Goal: Task Accomplishment & Management: Use online tool/utility

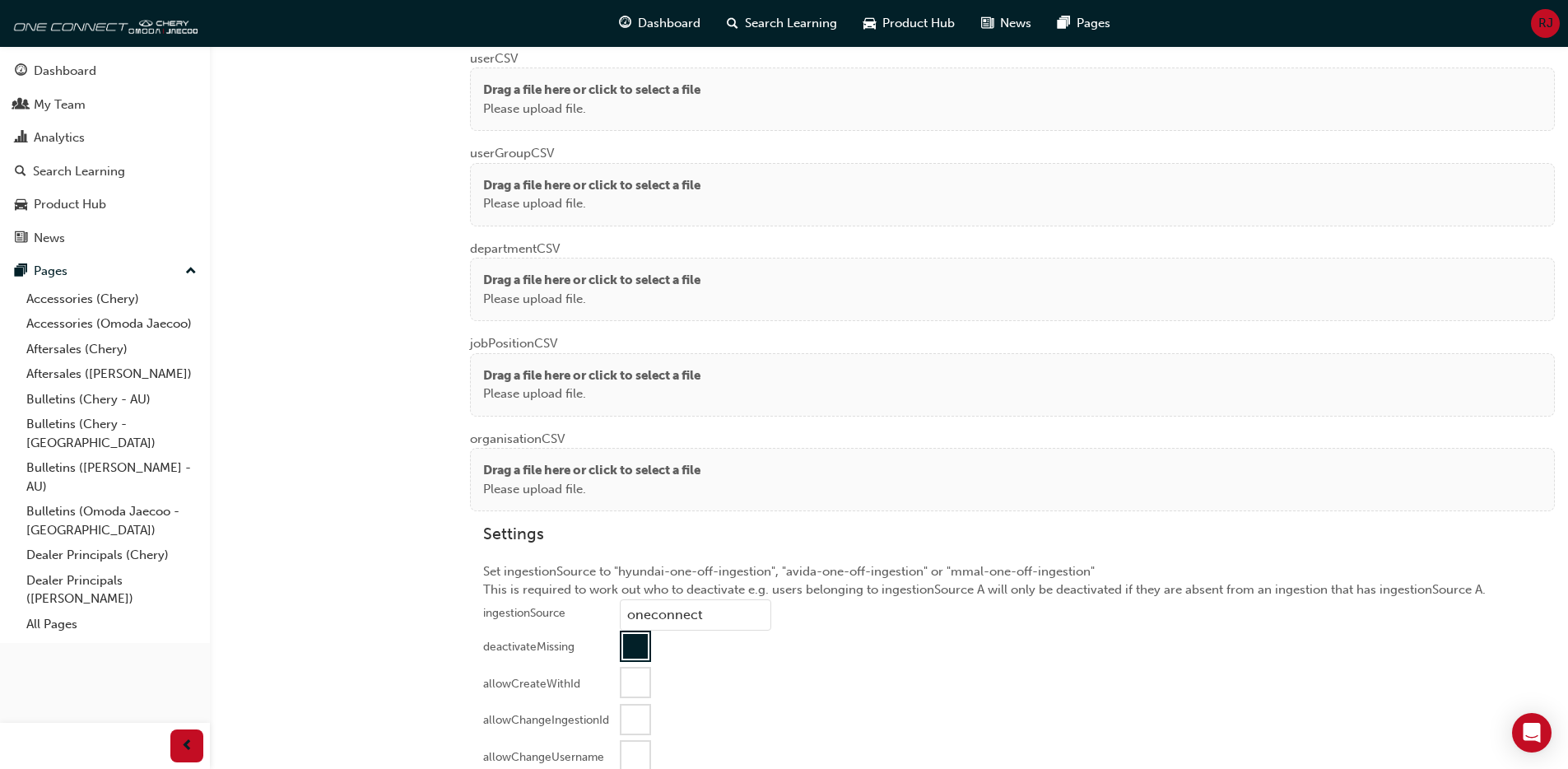
scroll to position [1310, 0]
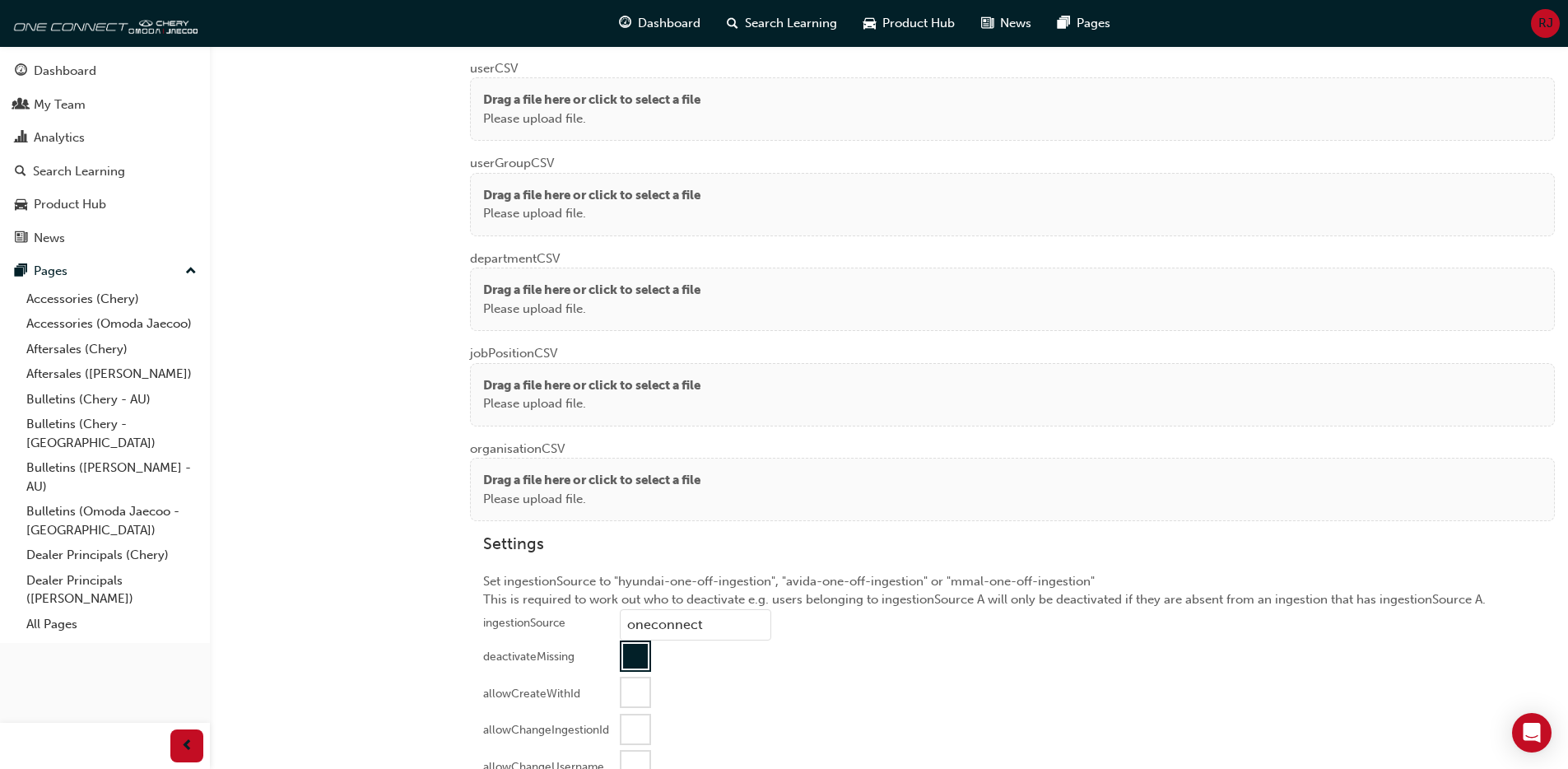
click at [642, 114] on p "Please upload file." at bounding box center [592, 118] width 217 height 19
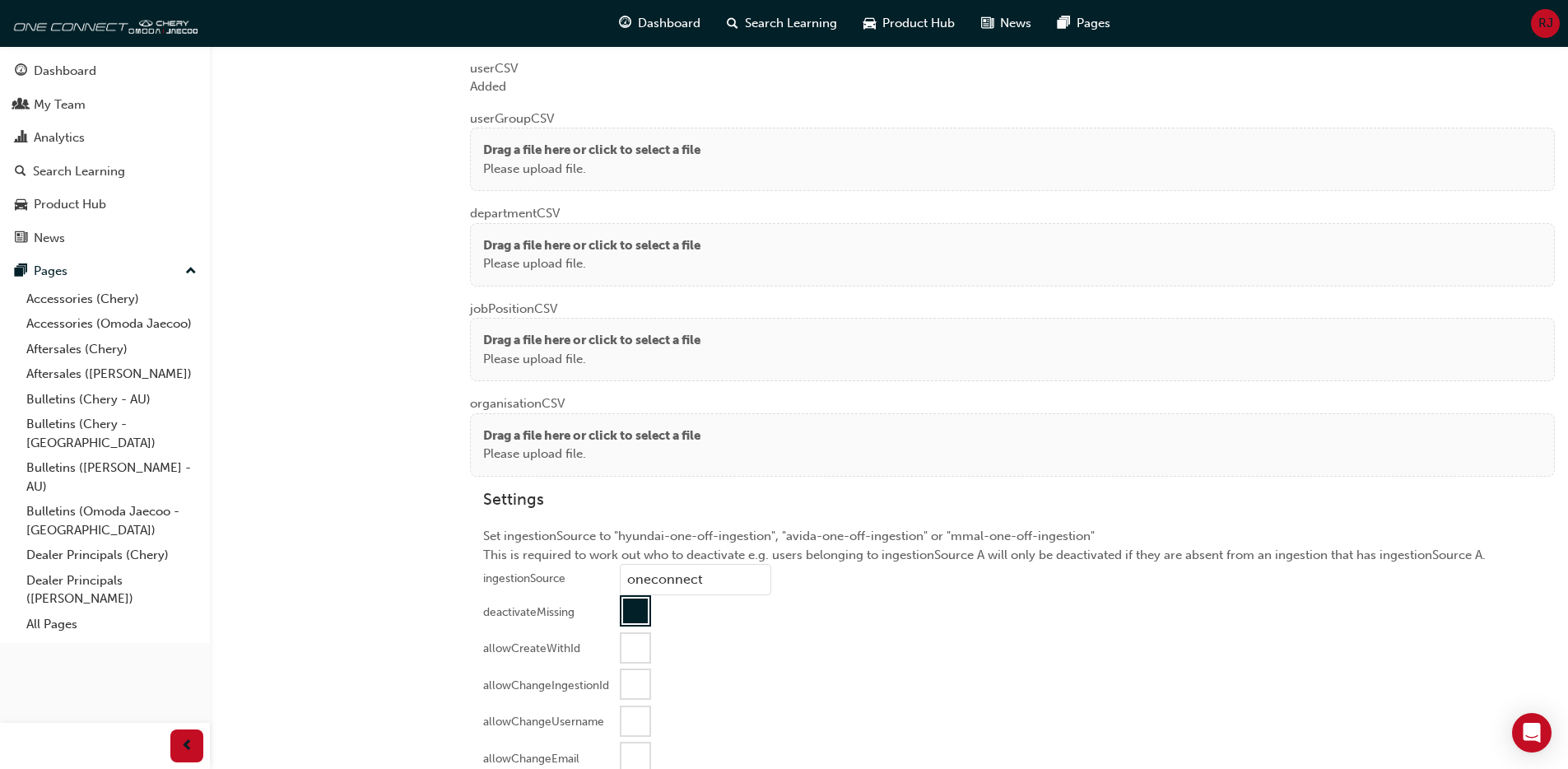
click at [574, 155] on p "Drag a file here or click to select a file" at bounding box center [592, 149] width 217 height 19
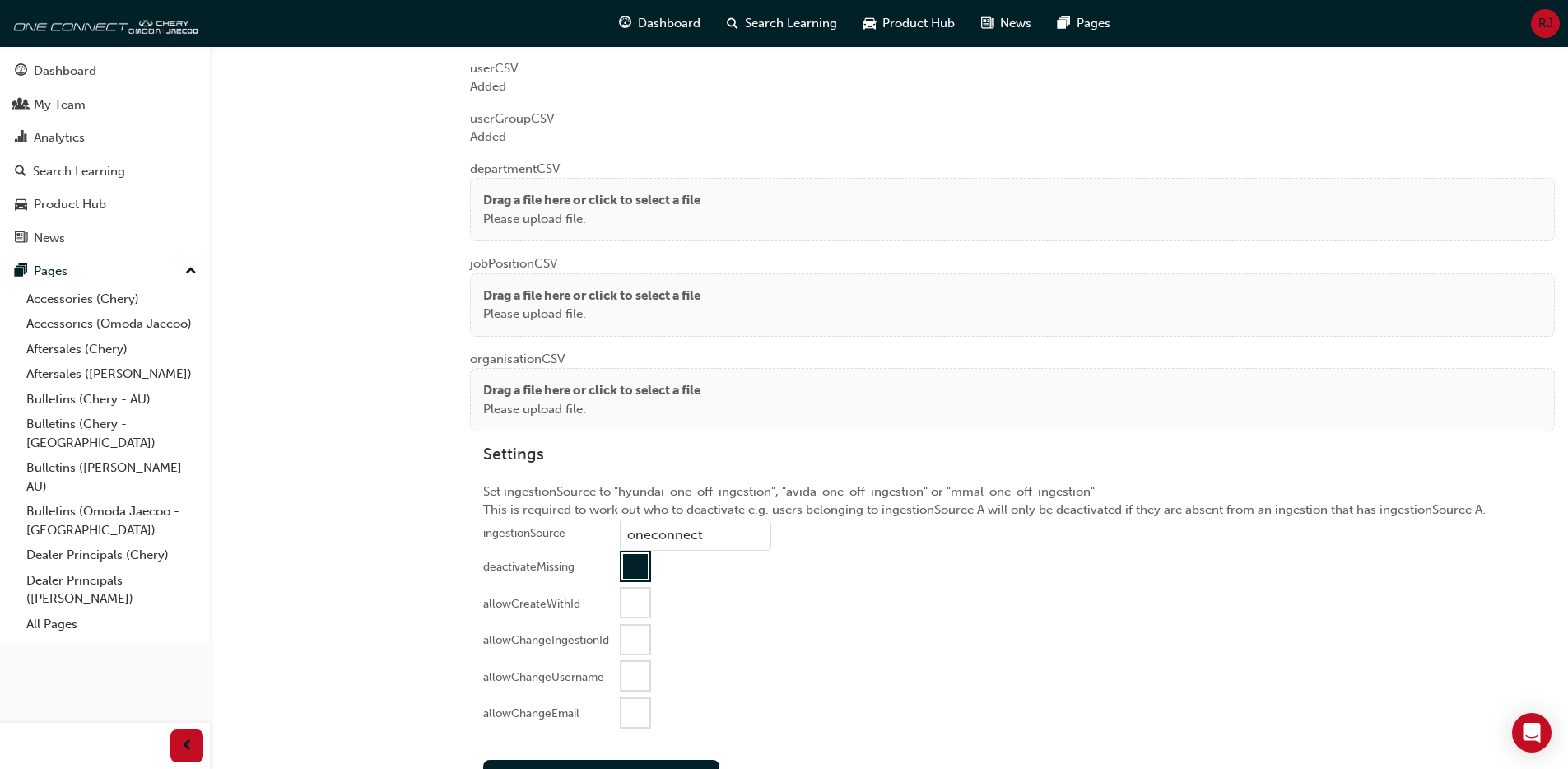
click at [507, 219] on p "Please upload file." at bounding box center [592, 218] width 217 height 19
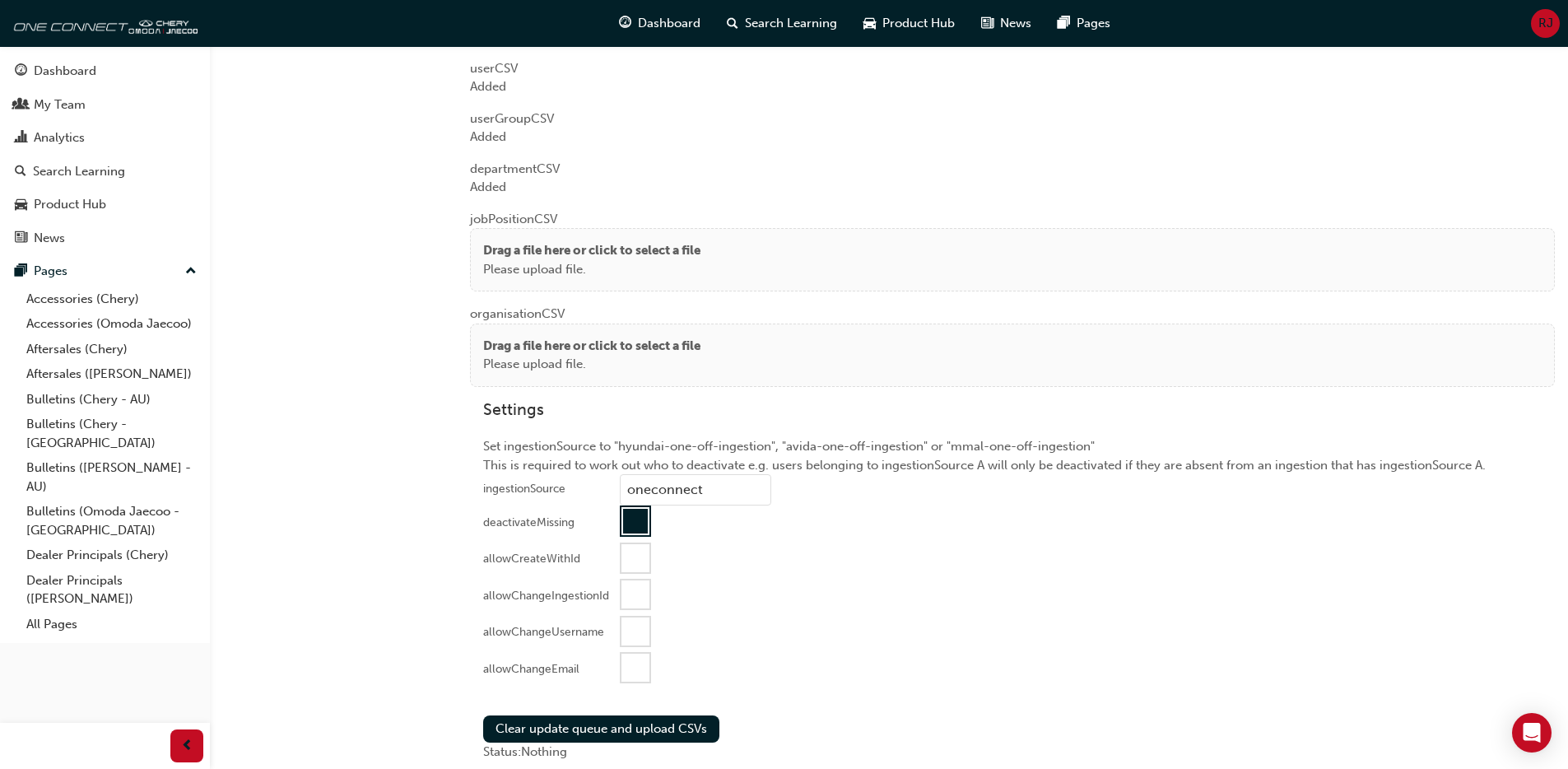
click at [511, 247] on p "Drag a file here or click to select a file" at bounding box center [592, 250] width 217 height 19
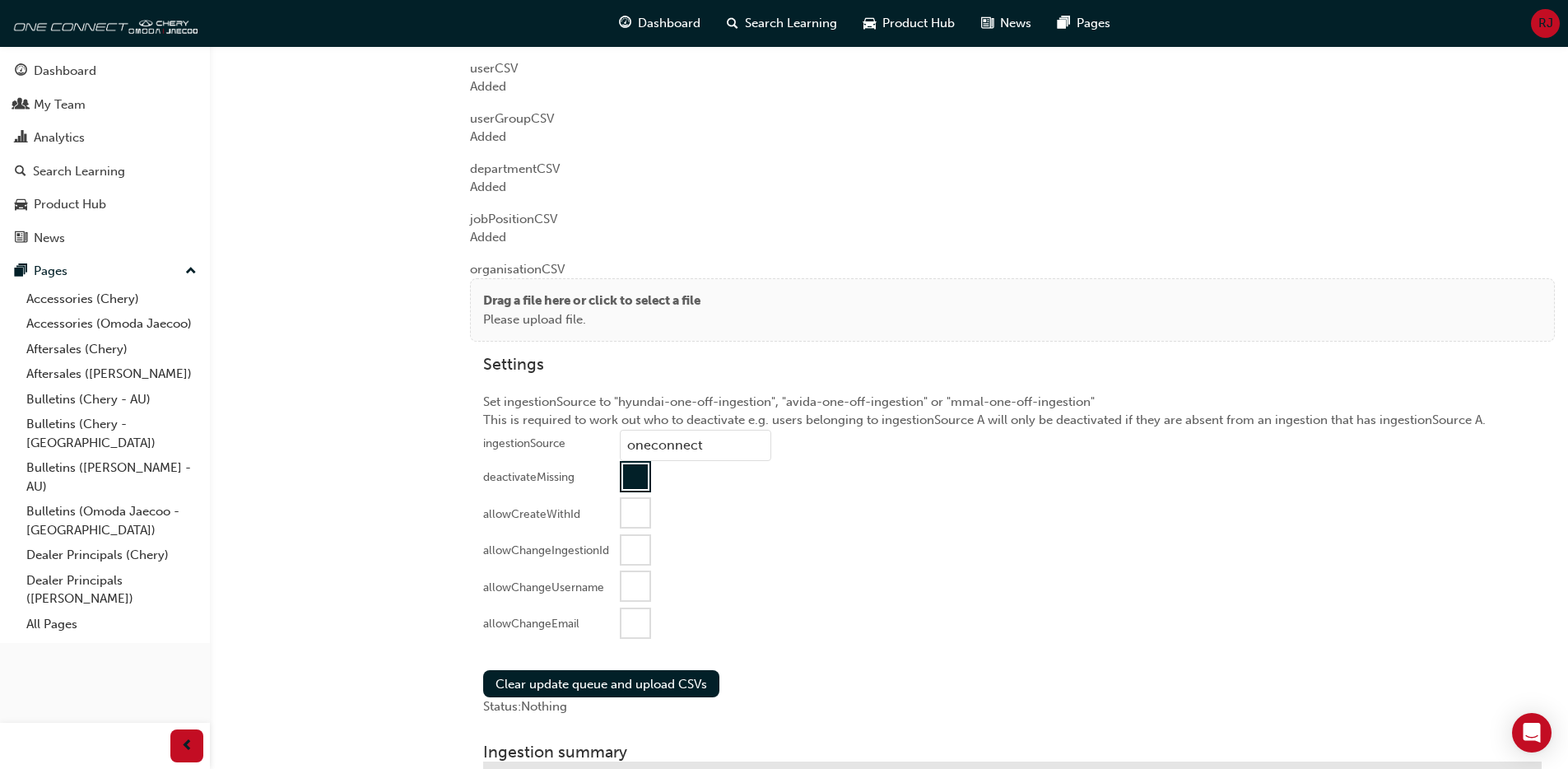
click at [509, 302] on p "Drag a file here or click to select a file" at bounding box center [592, 300] width 217 height 19
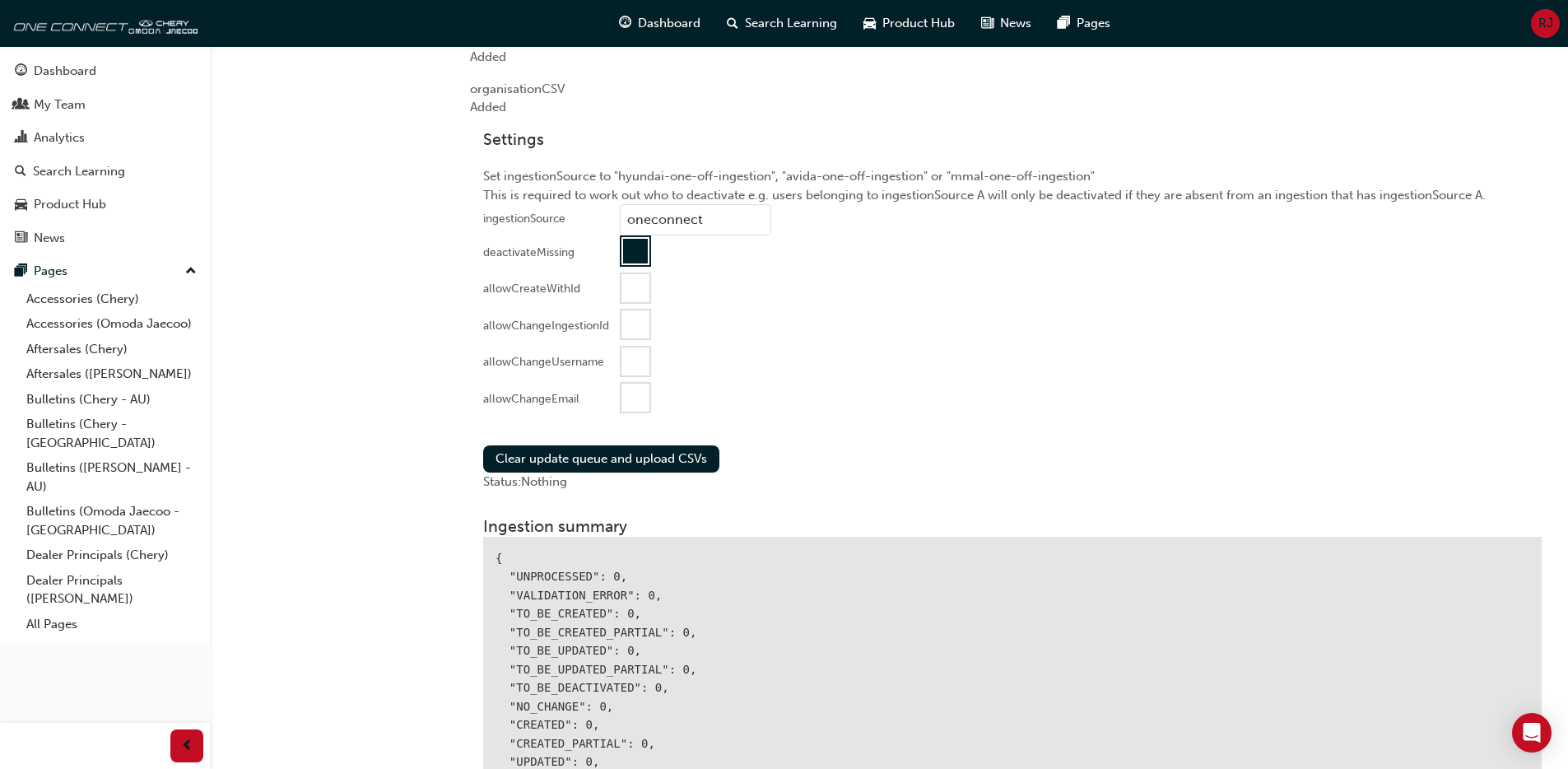
scroll to position [1530, 0]
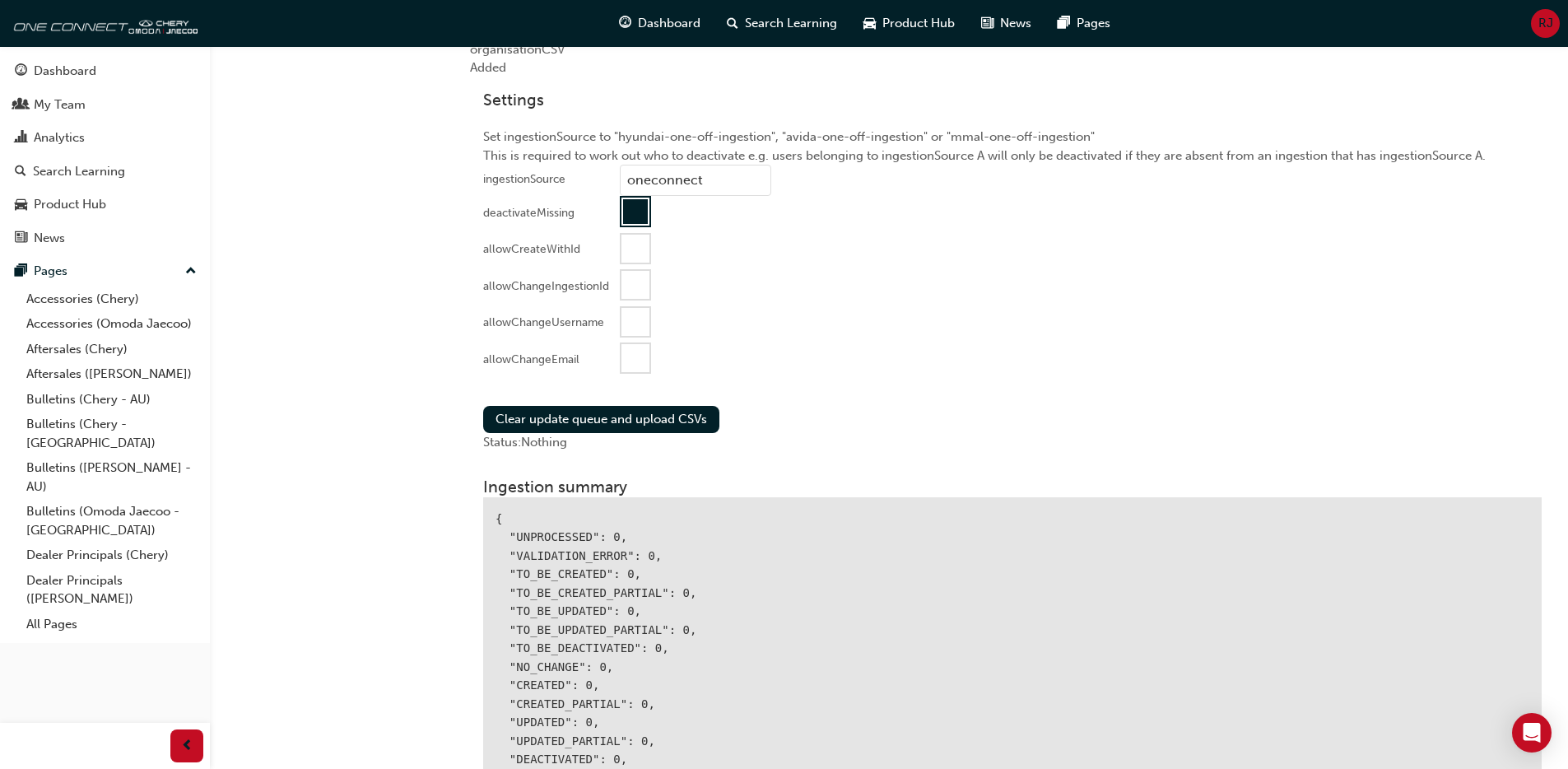
drag, startPoint x: 623, startPoint y: 355, endPoint x: 596, endPoint y: 387, distance: 41.9
click at [623, 355] on div at bounding box center [635, 358] width 28 height 28
click at [555, 413] on button "Clear update queue and upload CSVs" at bounding box center [601, 419] width 236 height 27
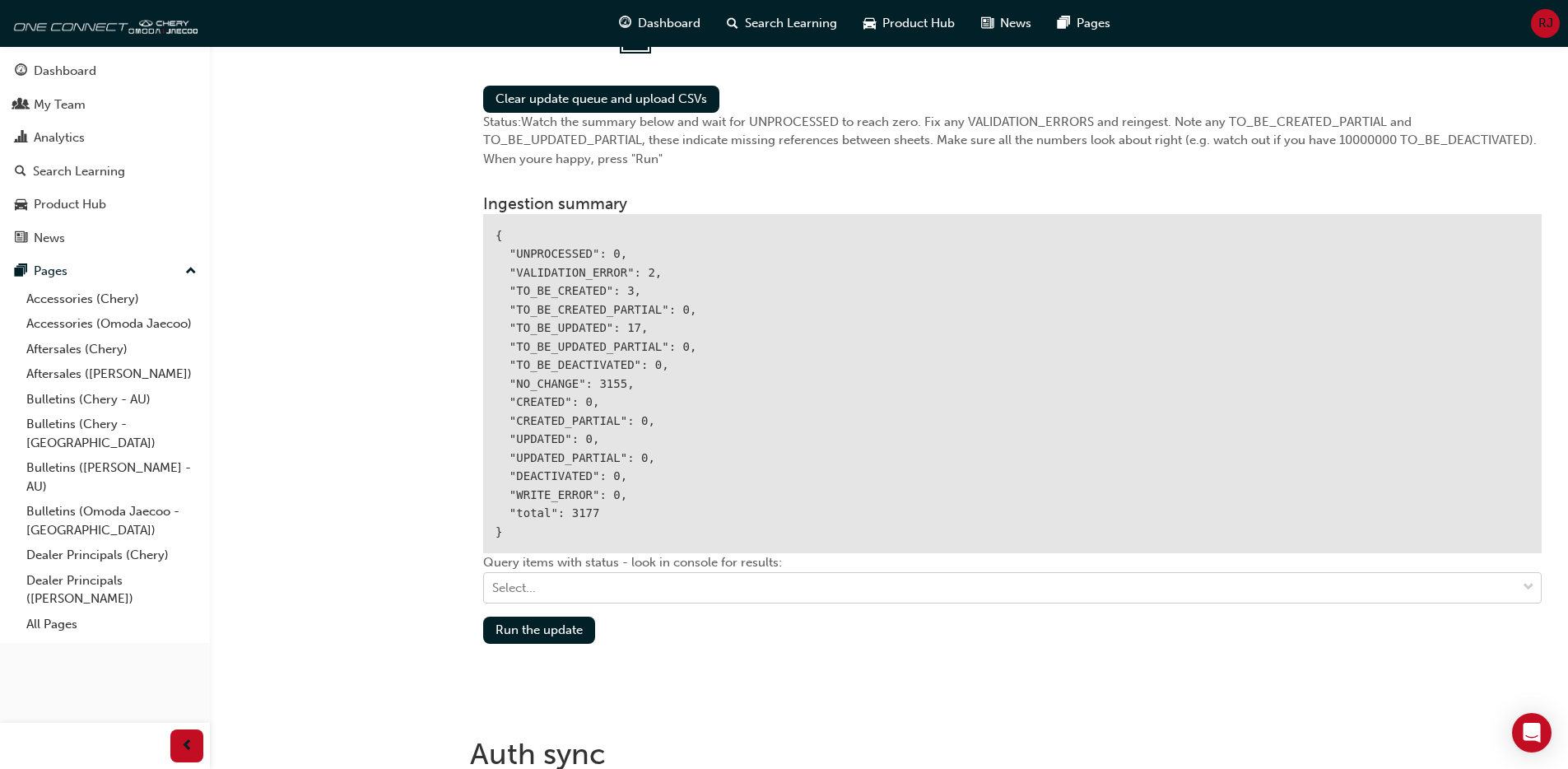
scroll to position [1944, 0]
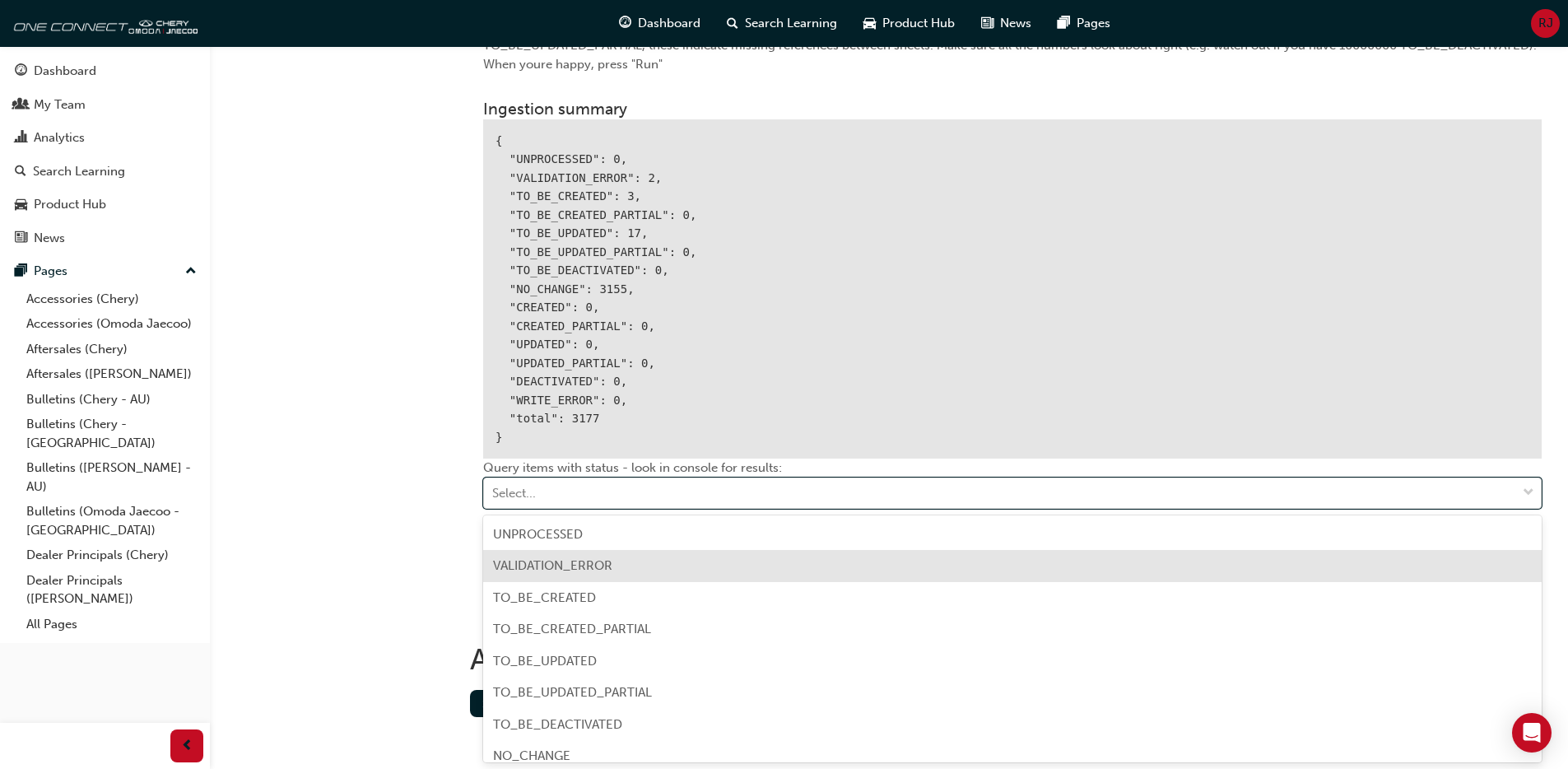
drag, startPoint x: 566, startPoint y: 561, endPoint x: 480, endPoint y: 547, distance: 87.1
click at [566, 561] on span "VALIDATION_ERROR" at bounding box center [553, 565] width 119 height 15
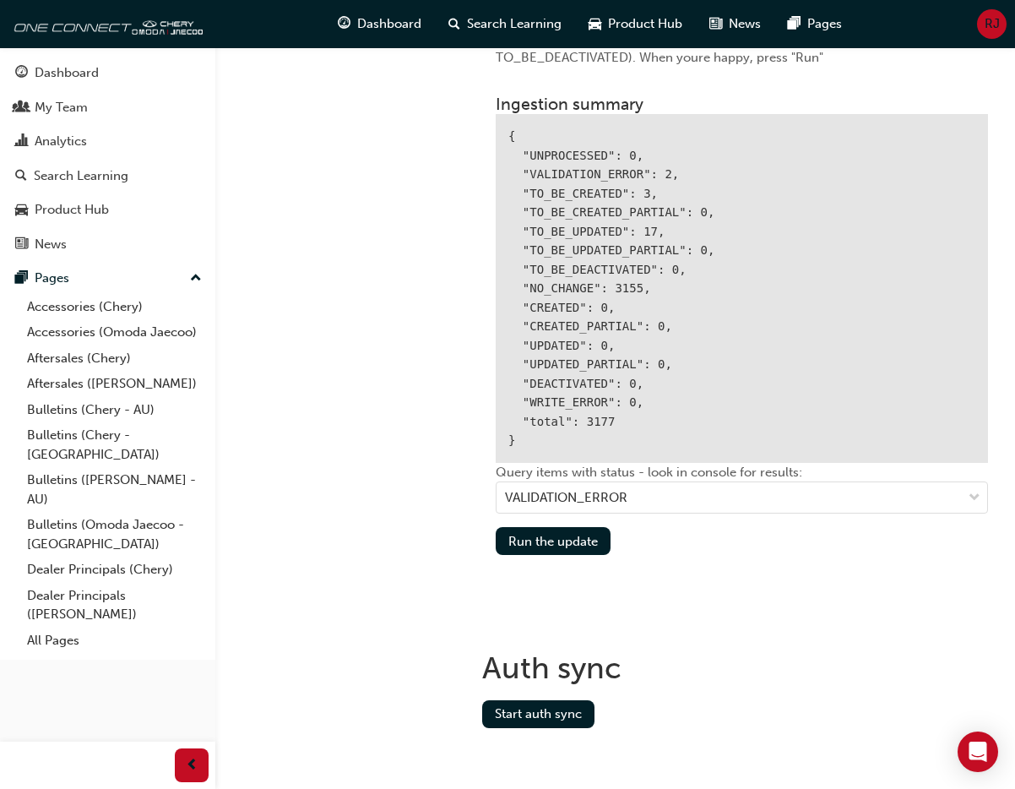
scroll to position [2105, 0]
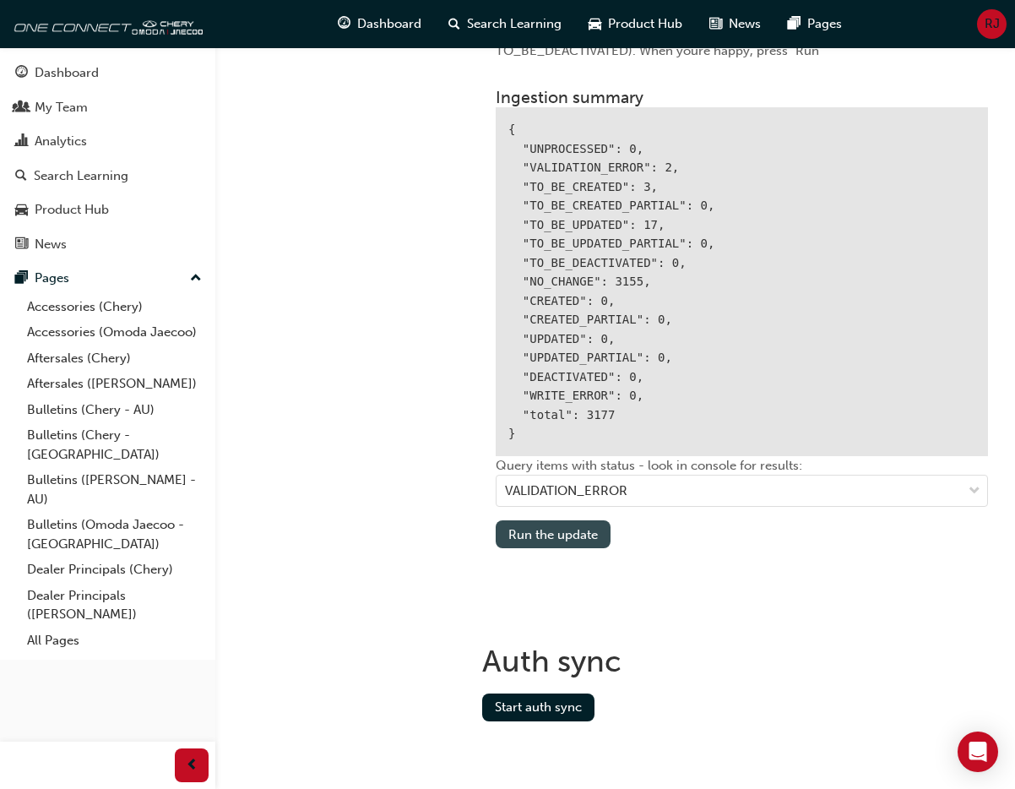
click at [572, 535] on button "Run the update" at bounding box center [553, 534] width 115 height 28
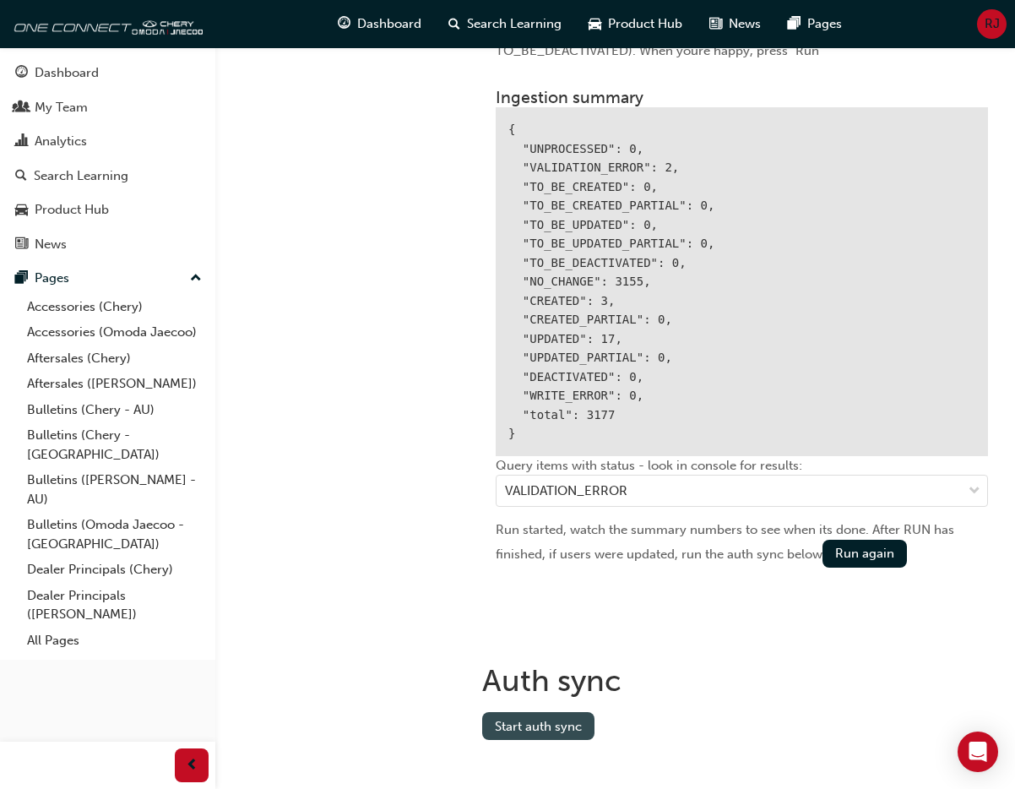
click at [520, 721] on button "Start auth sync" at bounding box center [538, 726] width 112 height 28
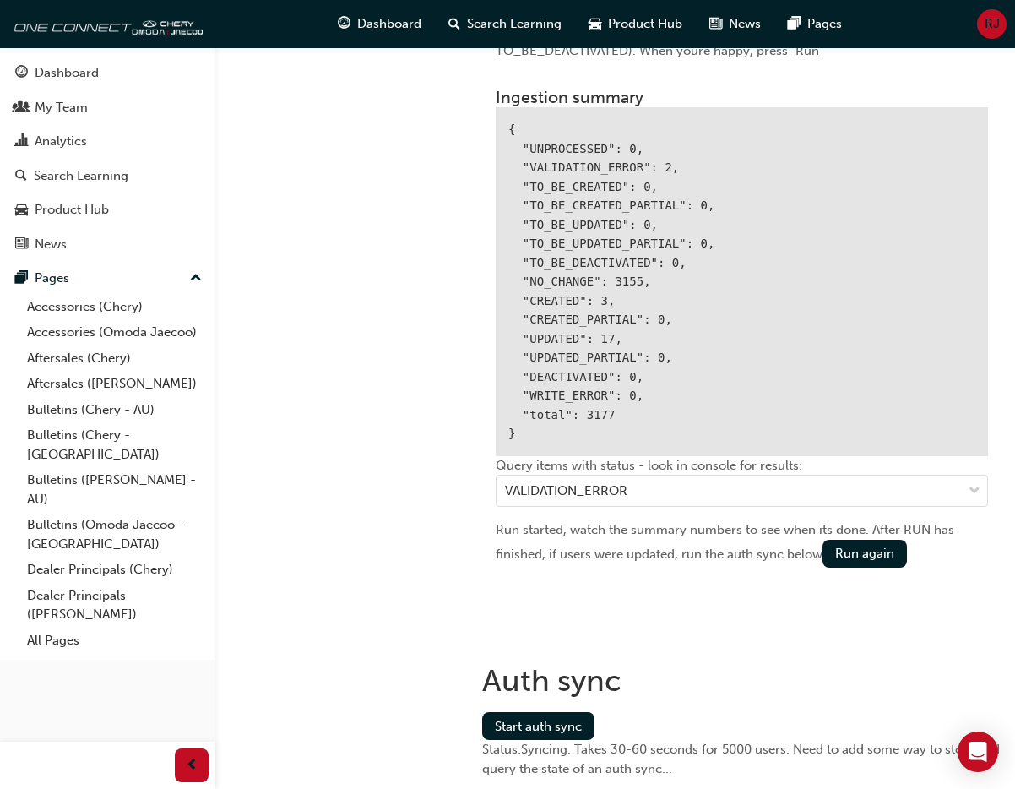
scroll to position [2112, 0]
